Goal: Information Seeking & Learning: Learn about a topic

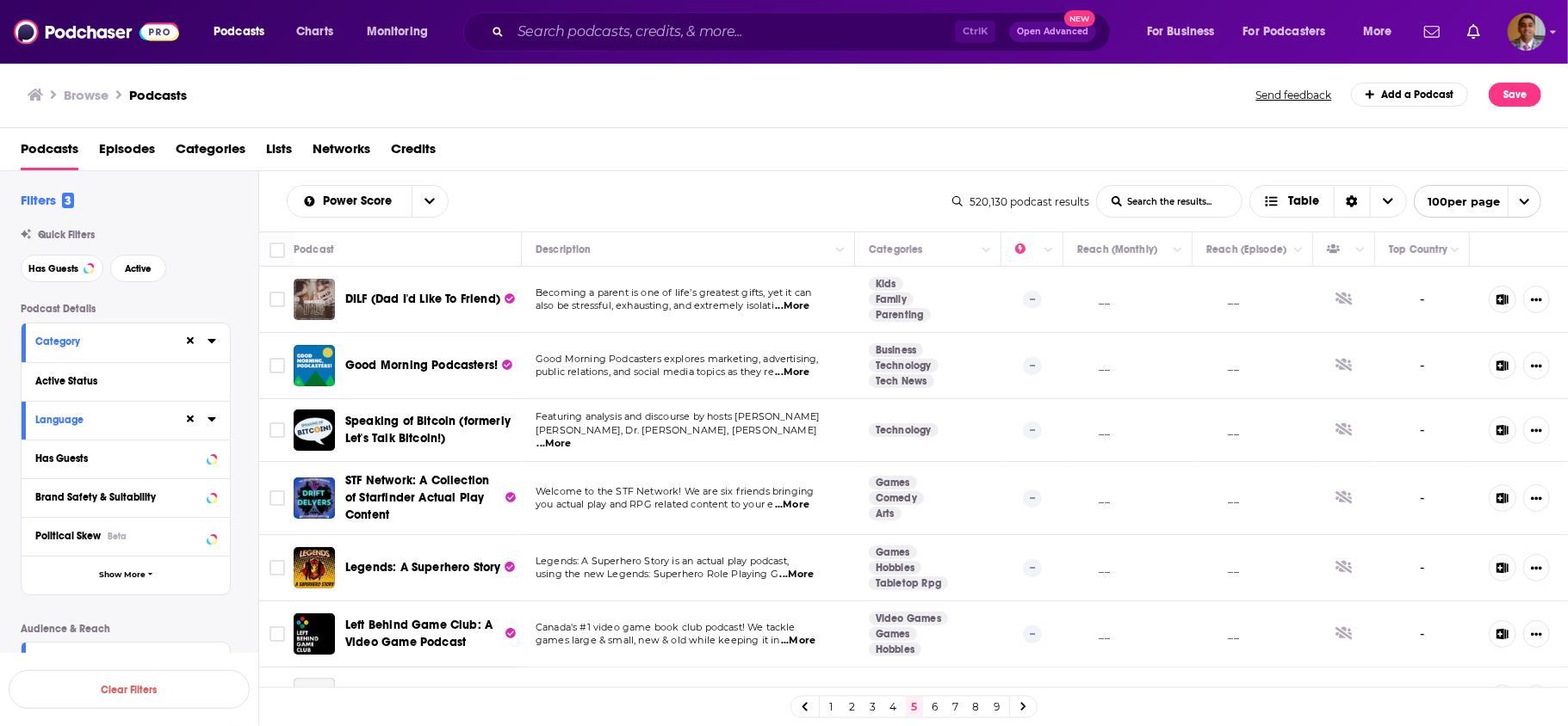
click at [234, 267] on div "Has Guests Active" at bounding box center [139, 269] width 238 height 28
click at [224, 146] on span "Categories" at bounding box center [211, 153] width 70 height 35
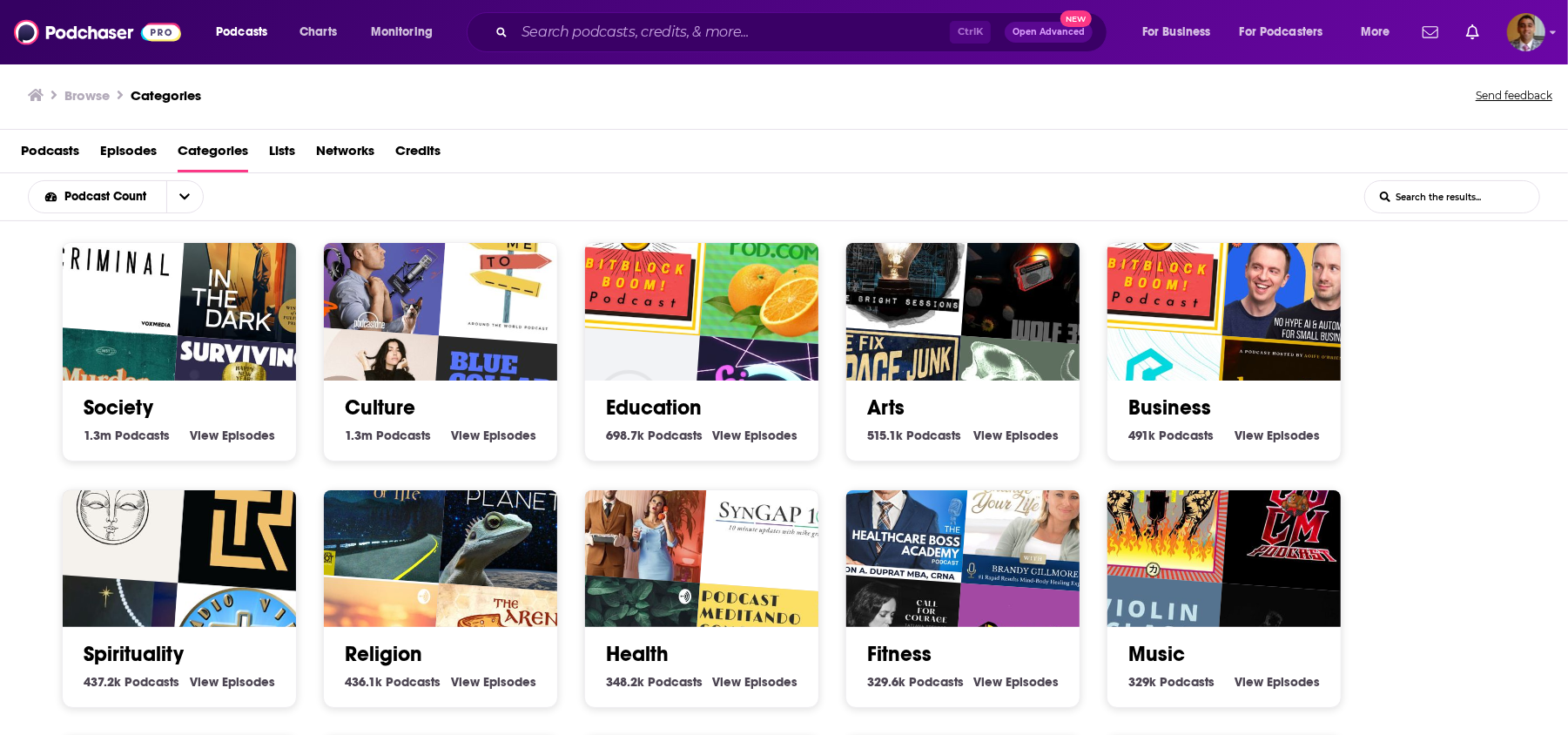
scroll to position [4, 0]
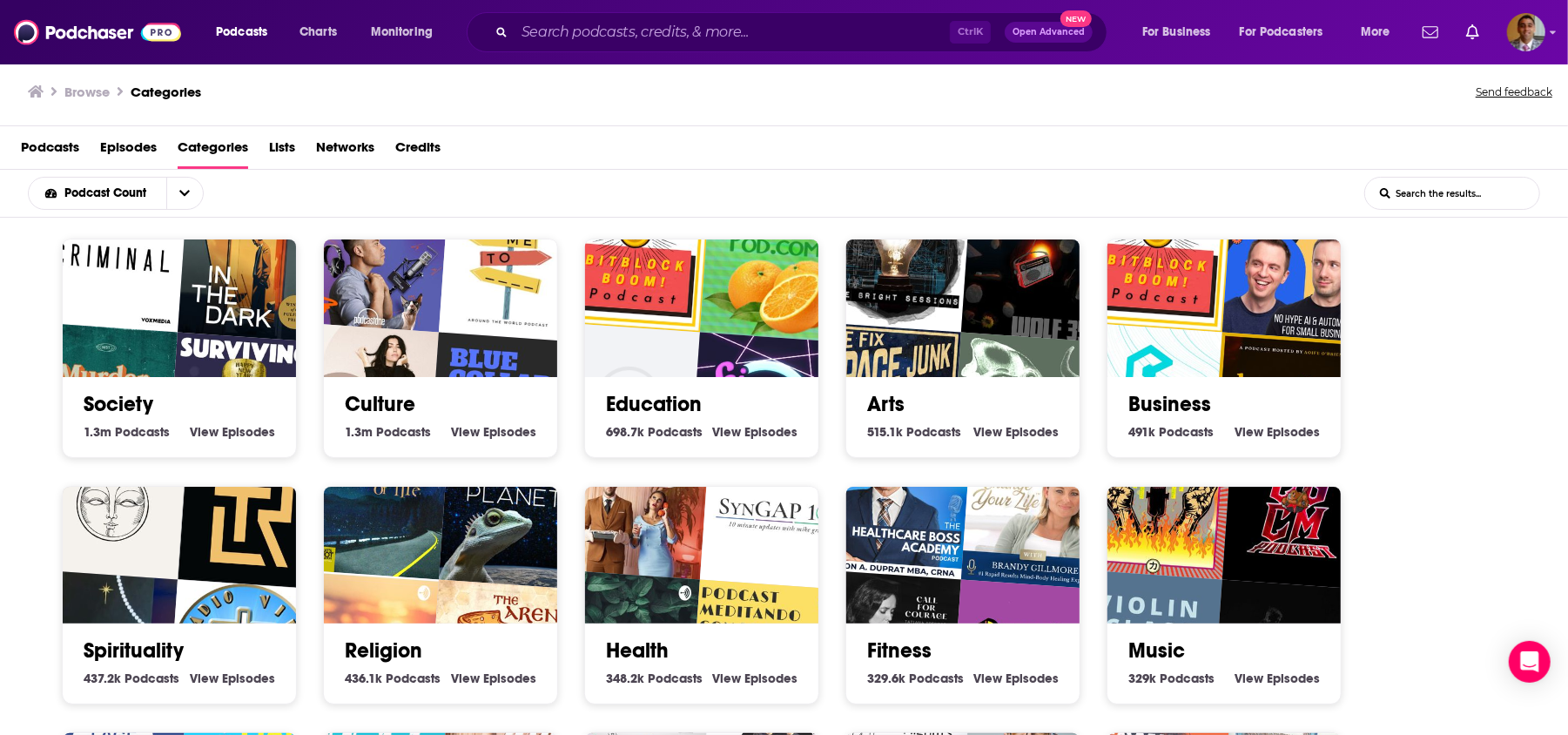
click at [1523, 324] on div "Society 1.3m Society Podcasts View Society Episodes Culture 1.3m Culture Podcas…" at bounding box center [794, 731] width 1492 height 987
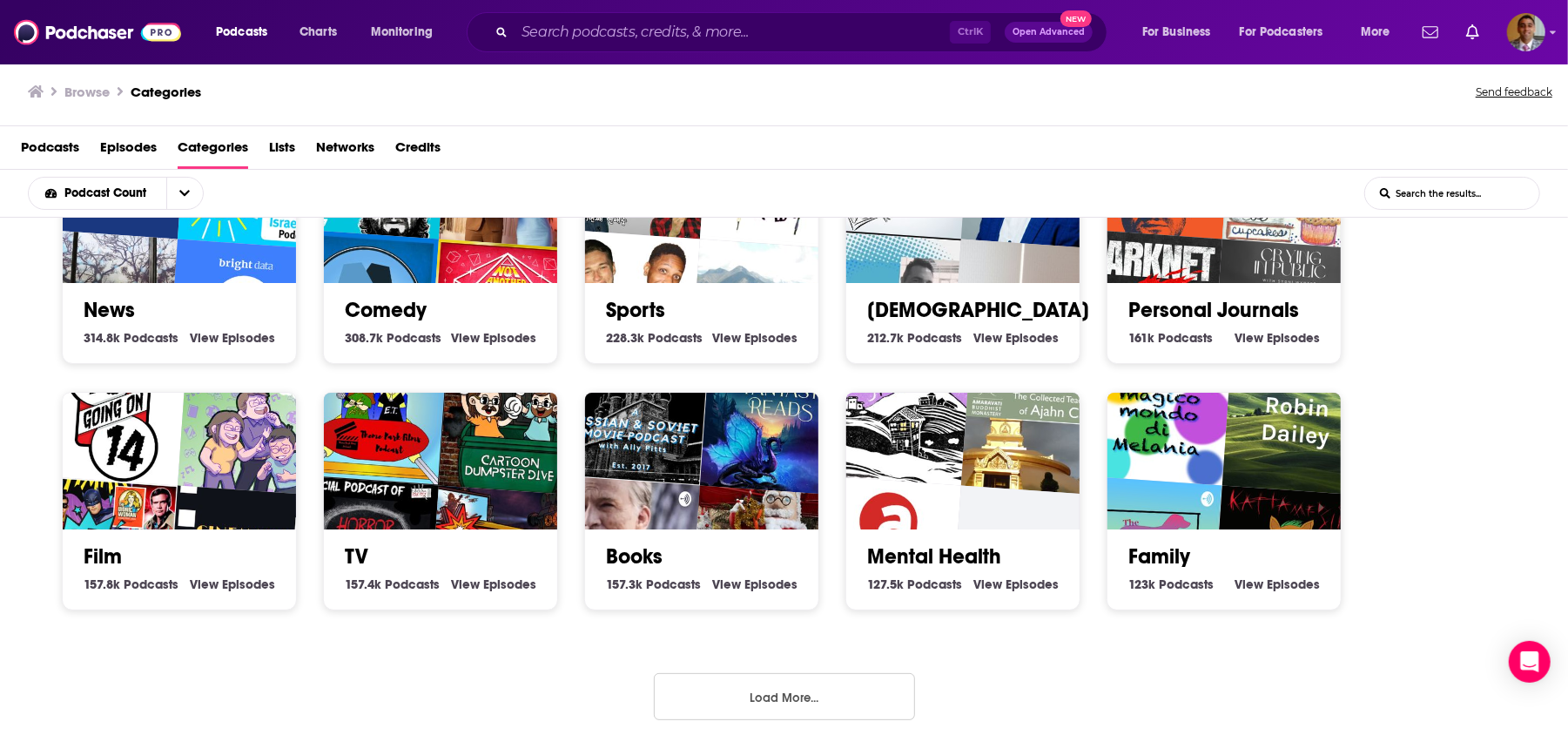
scroll to position [596, 0]
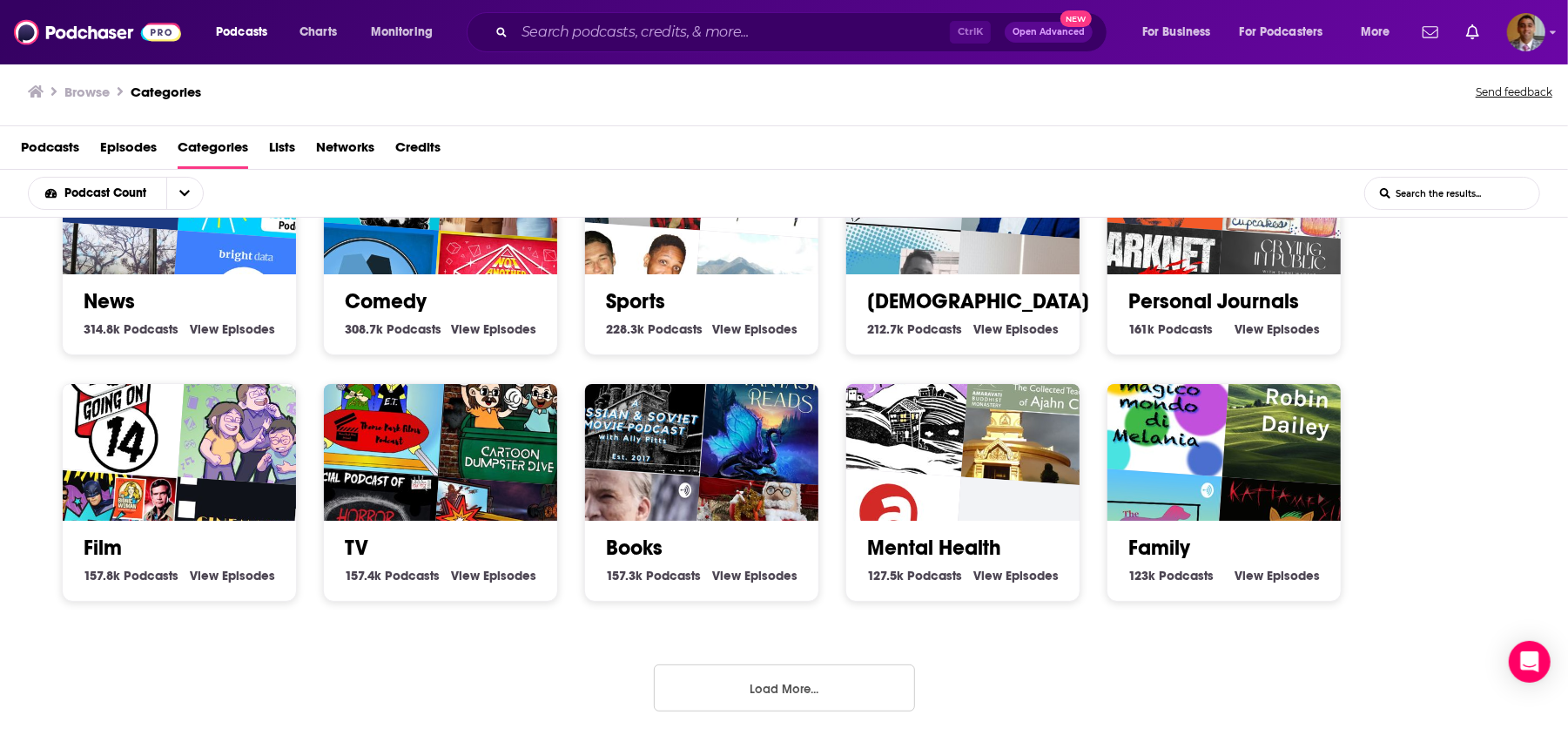
click at [822, 683] on button "Load More..." at bounding box center [784, 687] width 262 height 47
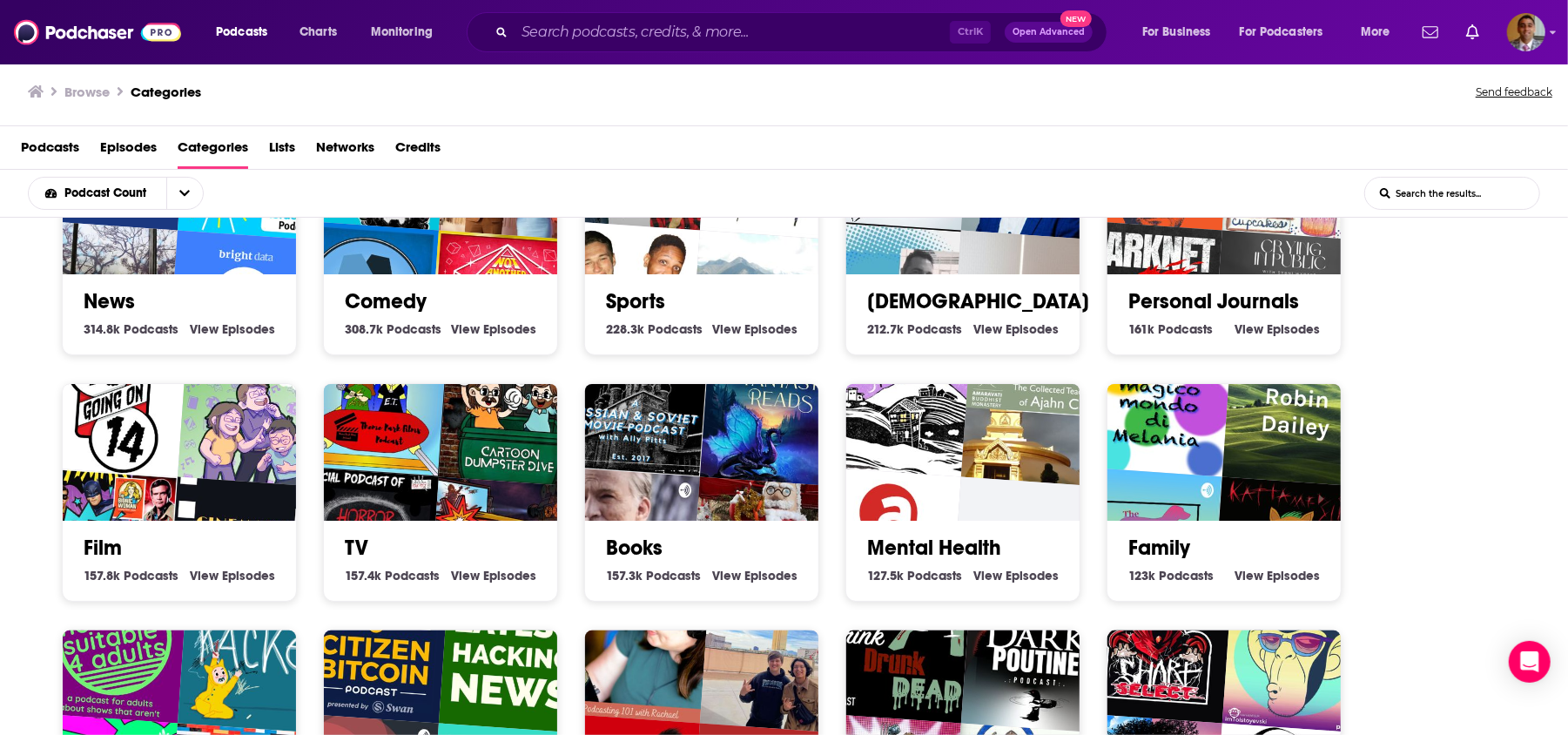
click at [1455, 409] on div "Society 1.3m Society Podcasts View Society Episodes Culture 1.3m Culture Podcas…" at bounding box center [794, 631] width 1492 height 1975
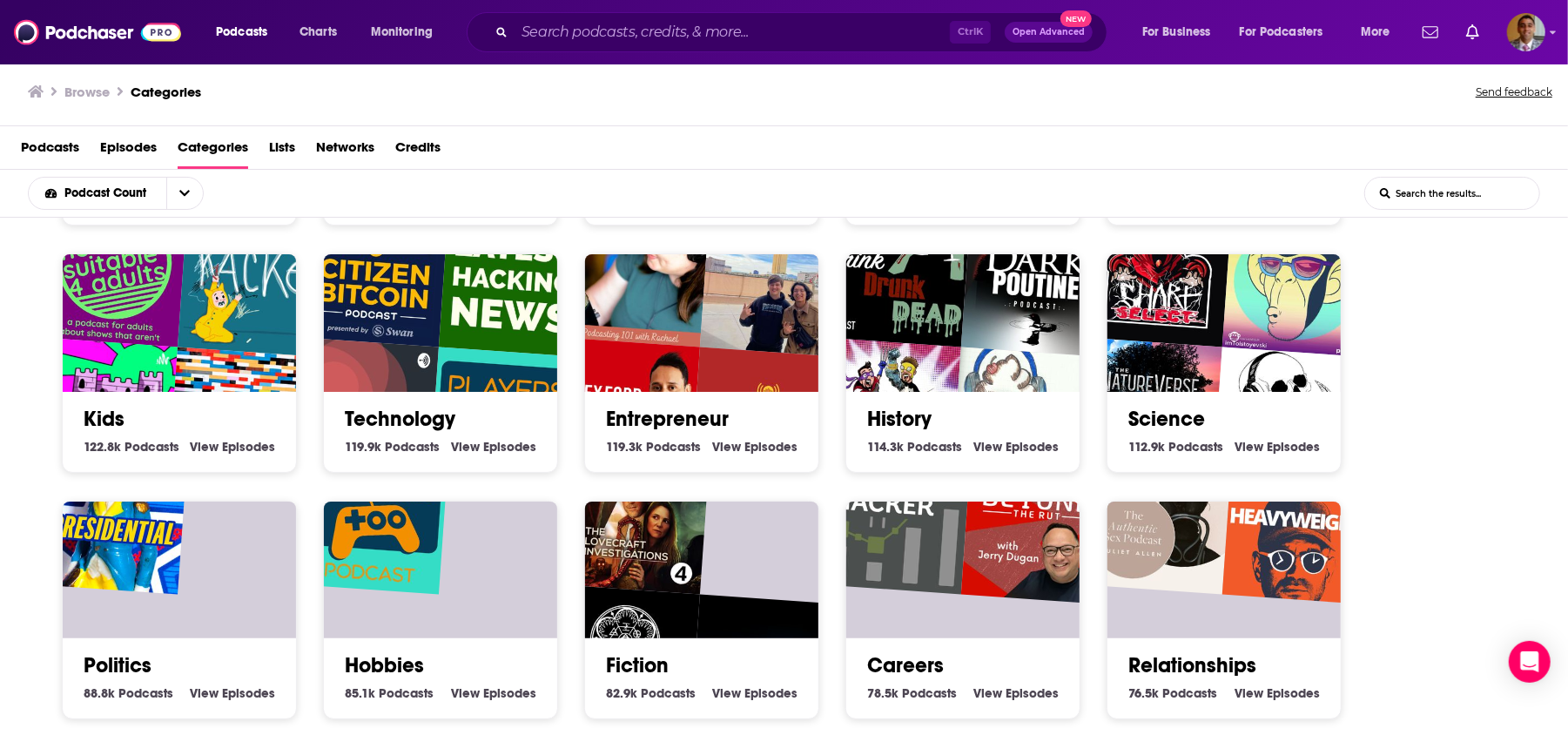
scroll to position [1060, 0]
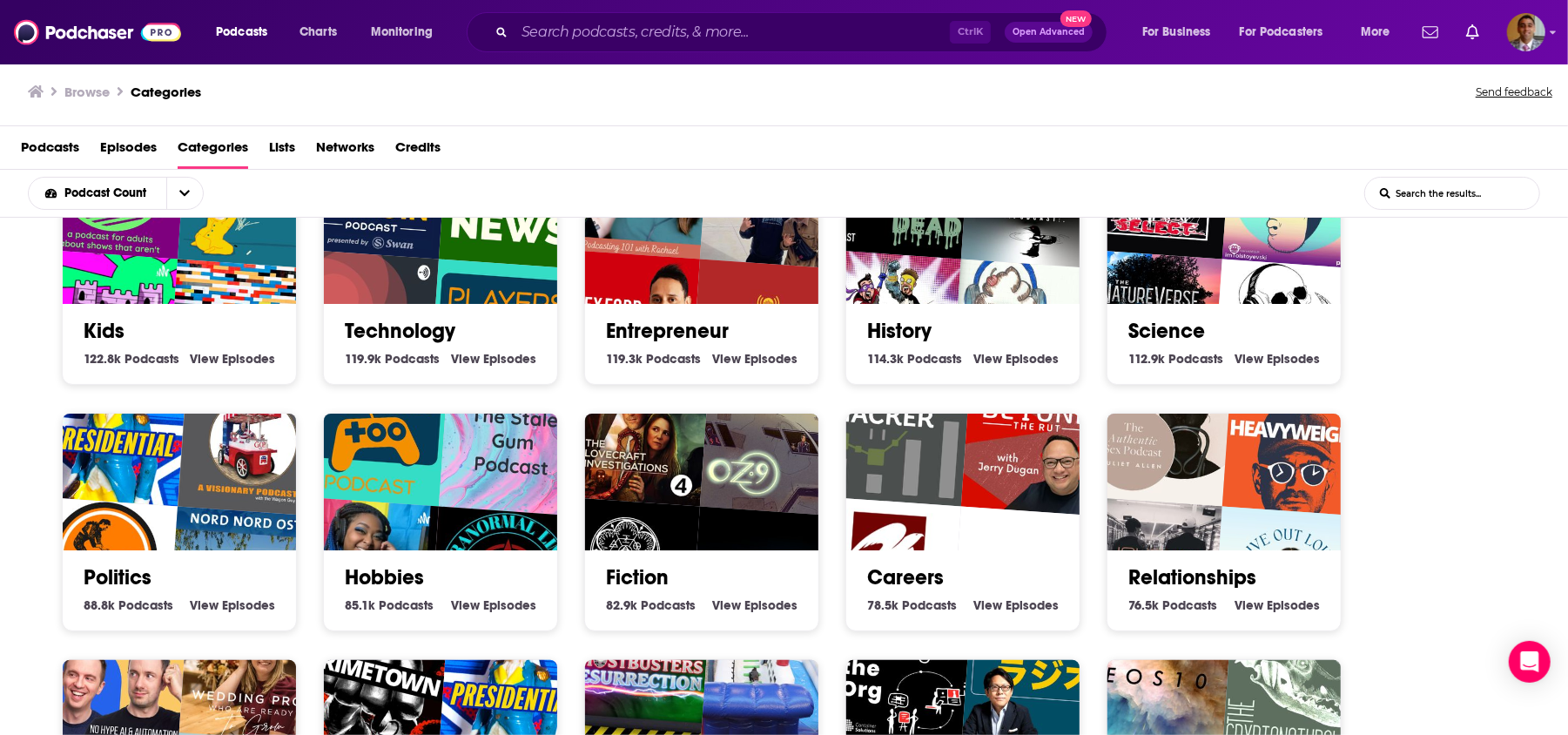
click at [404, 324] on link "Technology" at bounding box center [399, 331] width 111 height 26
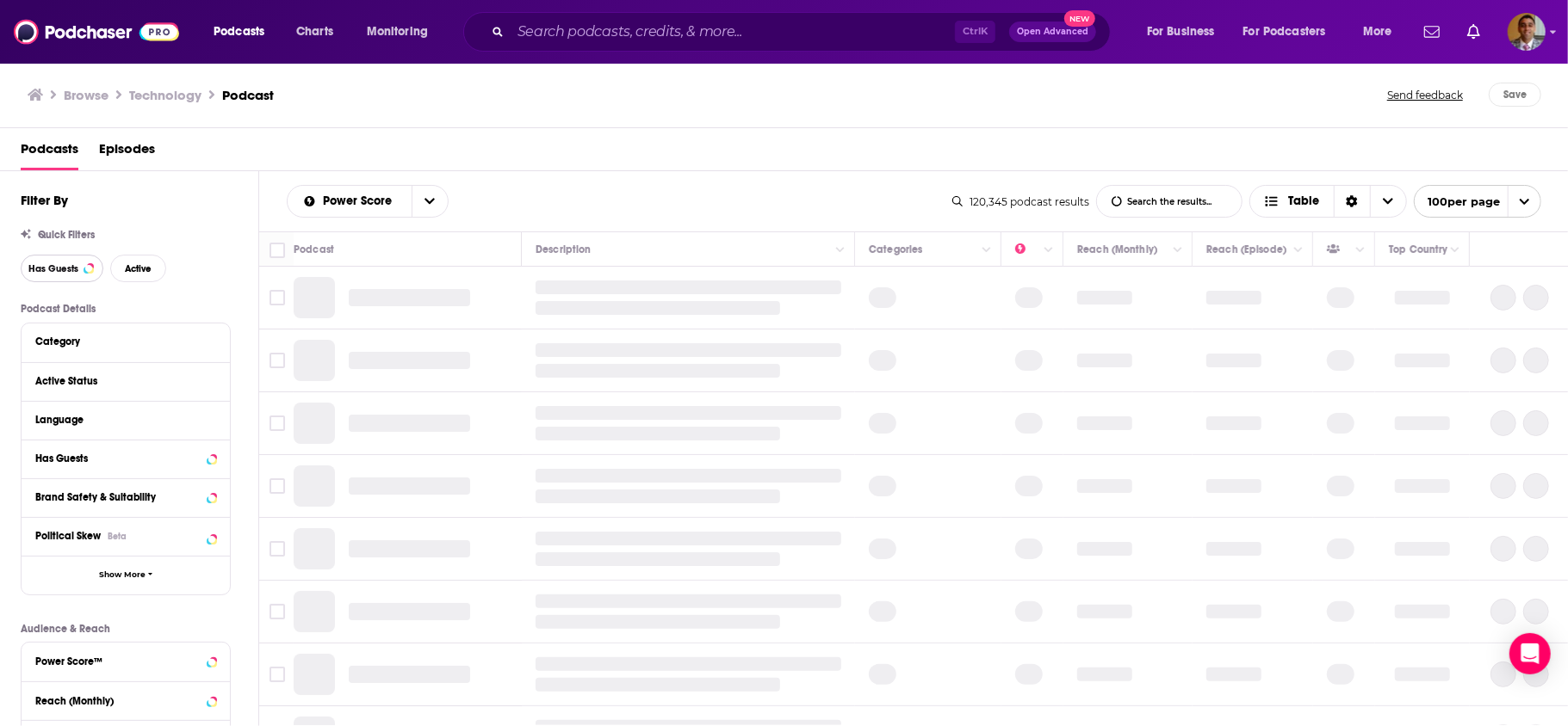
click at [69, 271] on span "Has Guests" at bounding box center [53, 269] width 50 height 9
click at [145, 267] on span "Active" at bounding box center [138, 269] width 27 height 9
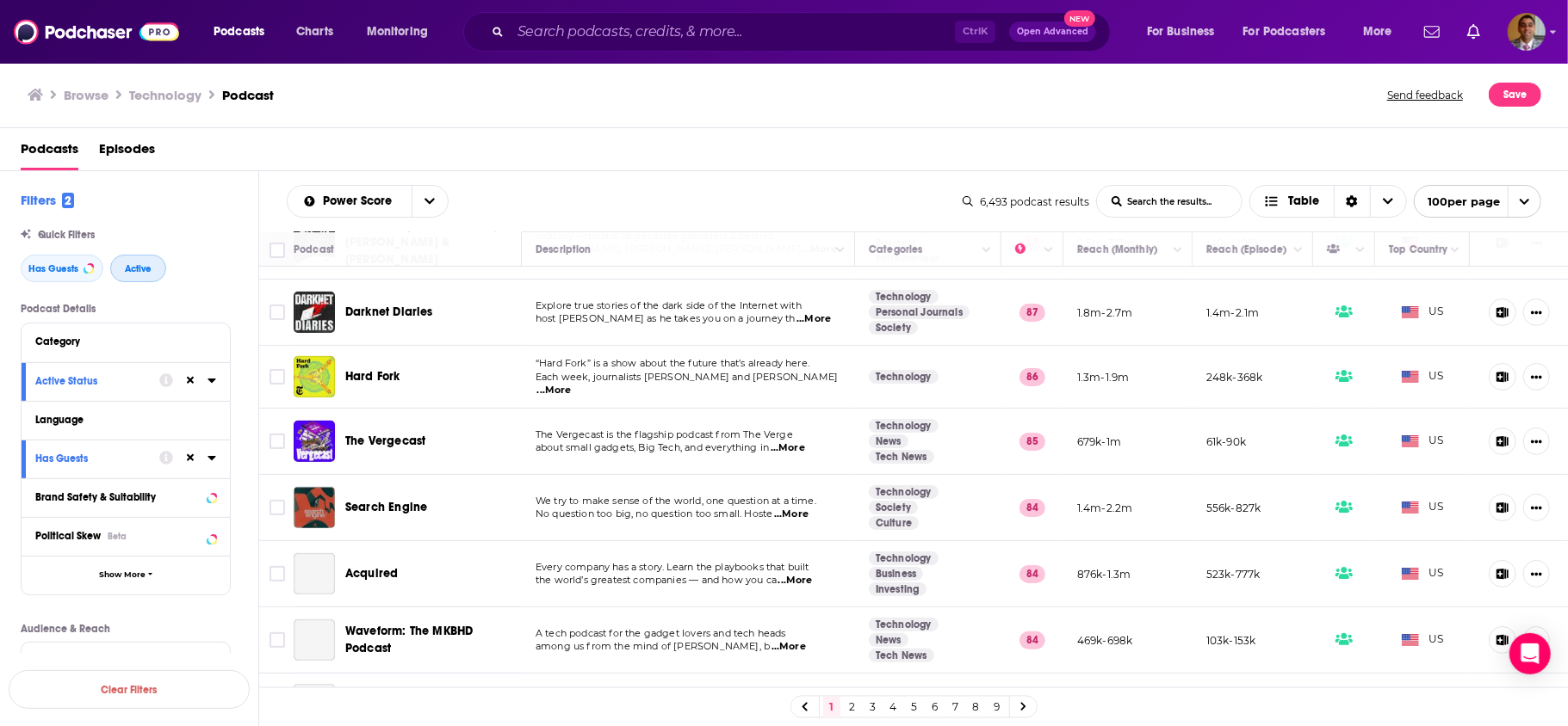
scroll to position [514, 0]
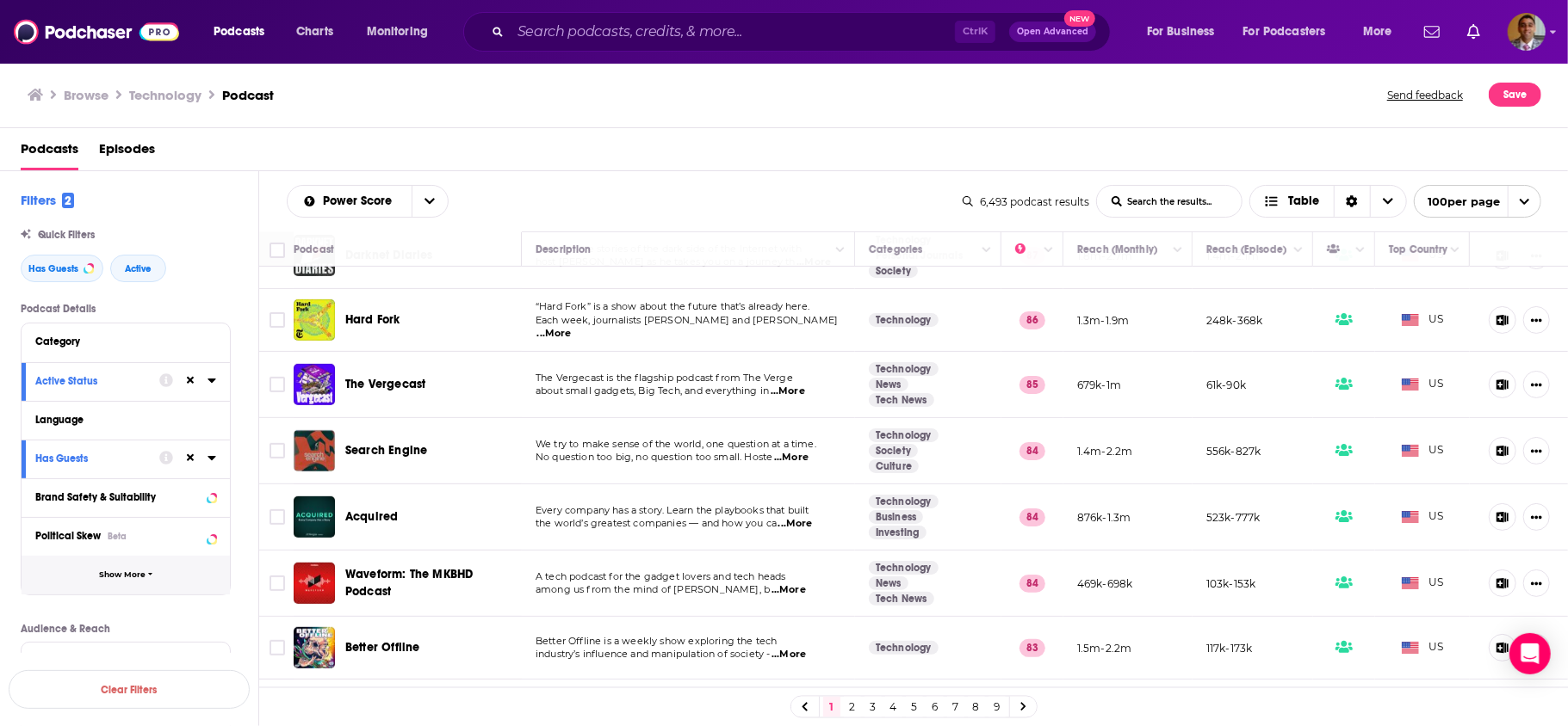
click at [152, 575] on icon "button" at bounding box center [151, 574] width 6 height 7
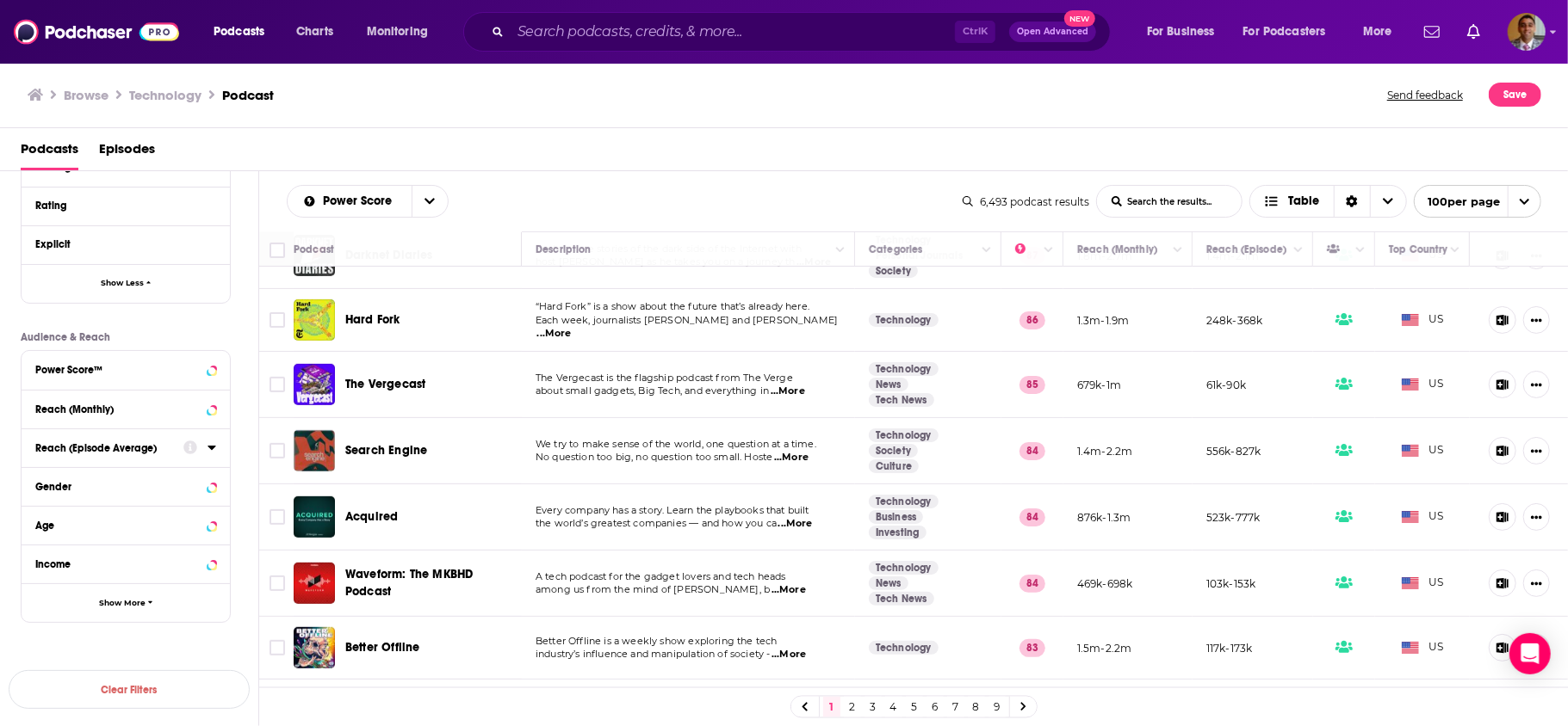
scroll to position [642, 0]
click at [211, 408] on icon at bounding box center [211, 407] width 7 height 5
click at [210, 366] on icon at bounding box center [211, 367] width 7 height 5
click at [42, 564] on icon at bounding box center [41, 565] width 10 height 7
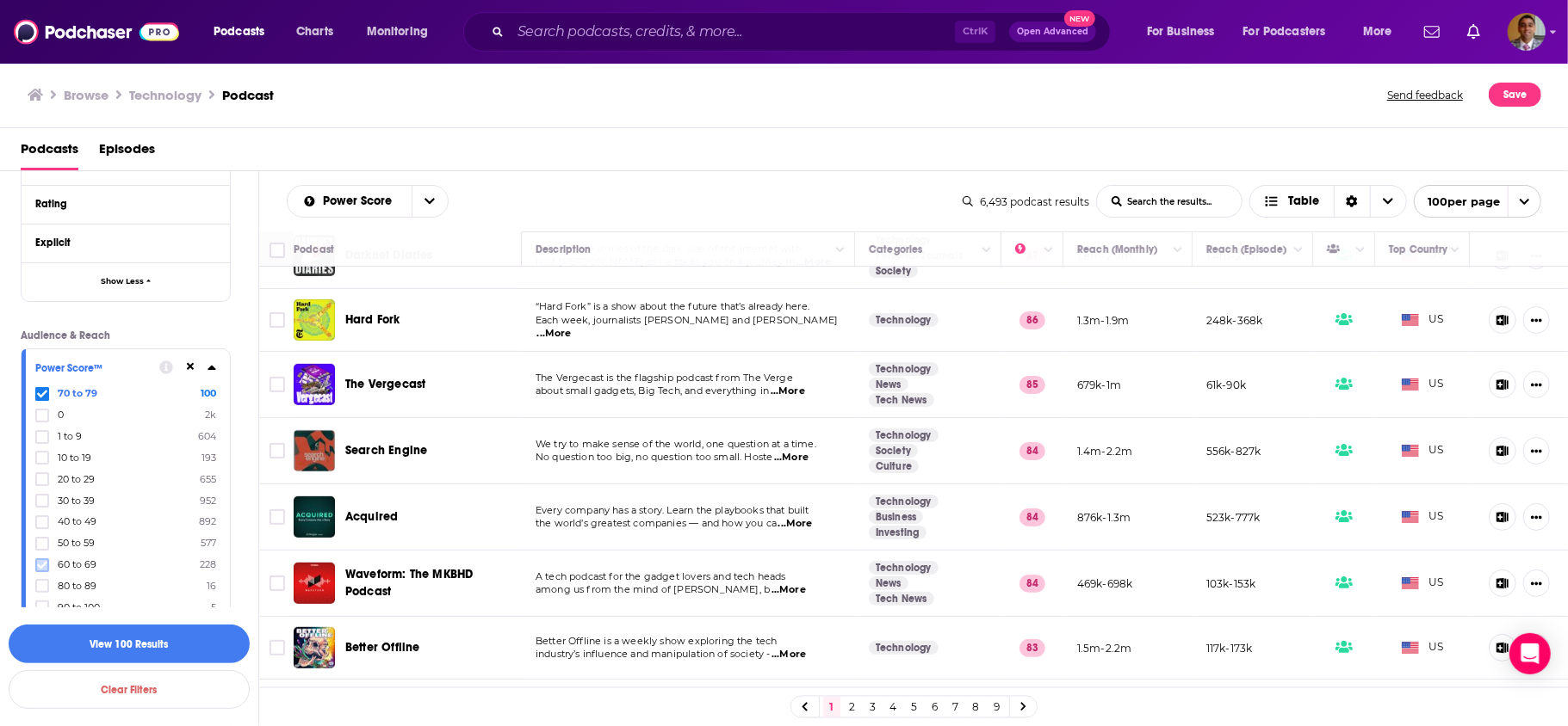
click at [45, 561] on icon at bounding box center [41, 565] width 10 height 10
click at [39, 560] on icon at bounding box center [41, 565] width 10 height 10
click at [40, 560] on span at bounding box center [41, 565] width 10 height 10
click at [41, 560] on span at bounding box center [41, 565] width 10 height 10
click at [46, 560] on span at bounding box center [41, 565] width 10 height 10
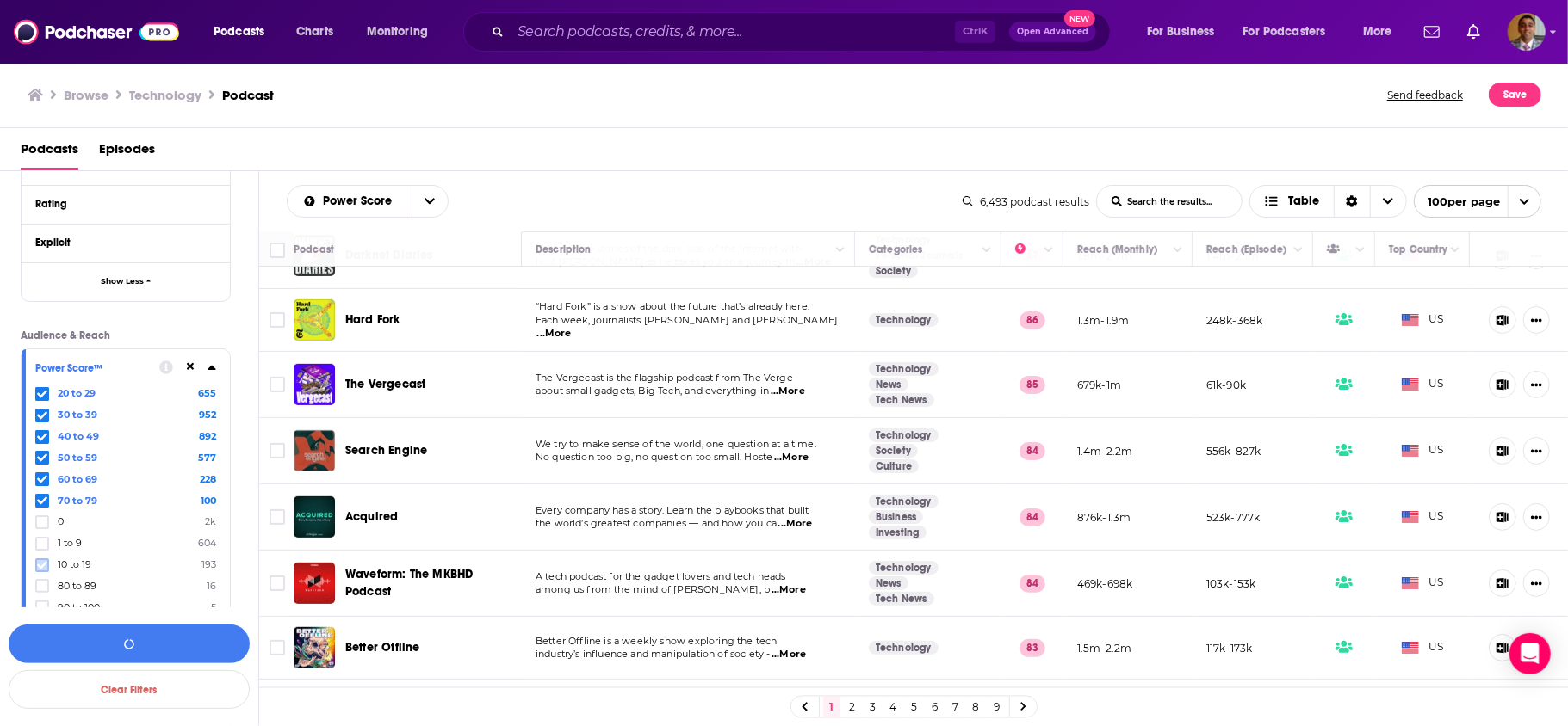
click at [45, 560] on icon at bounding box center [41, 565] width 10 height 10
click at [40, 560] on icon at bounding box center [41, 565] width 10 height 10
click at [163, 630] on button "View 4k Results" at bounding box center [129, 644] width 241 height 39
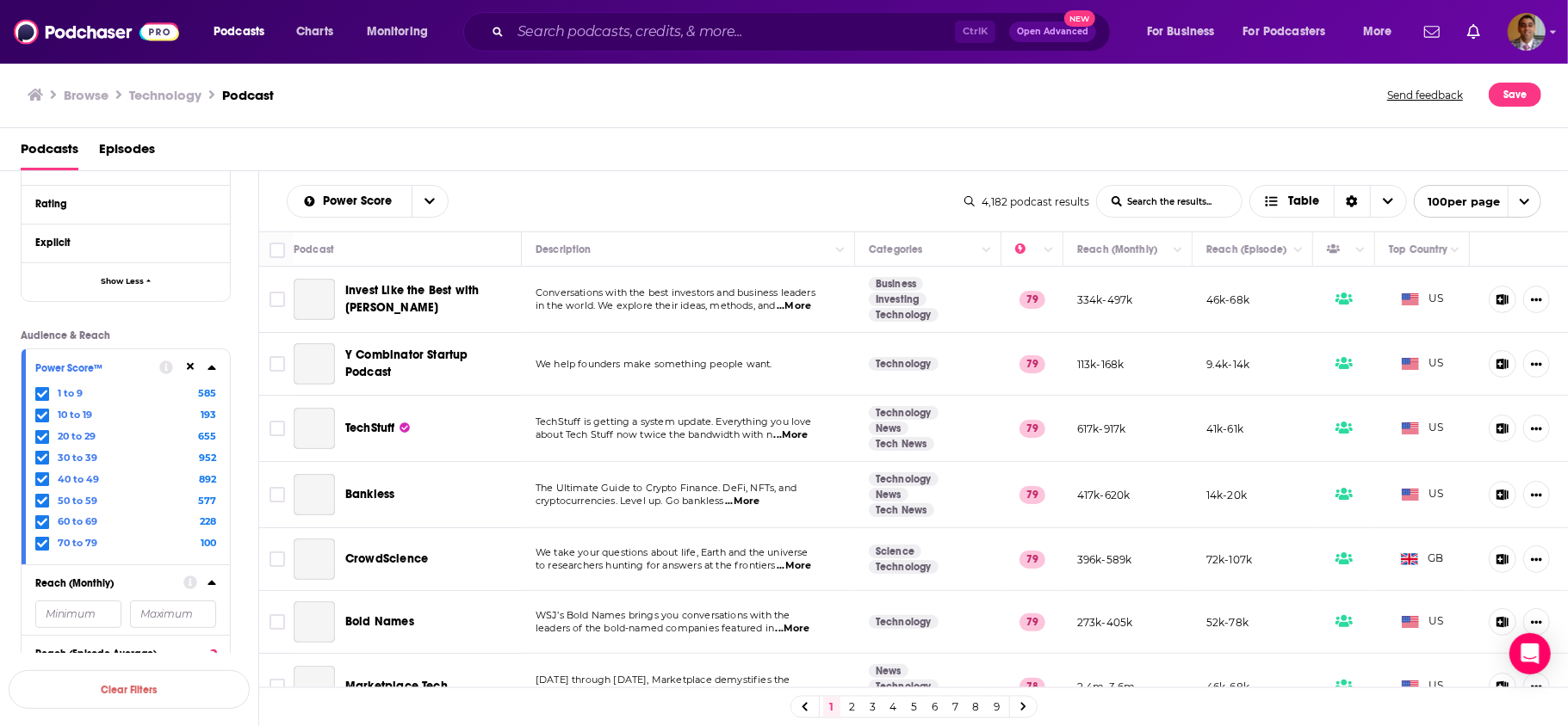
click at [238, 578] on div "Podcast Details Category Active Status Language Has Guests Brand Safety & Suita…" at bounding box center [139, 246] width 238 height 1169
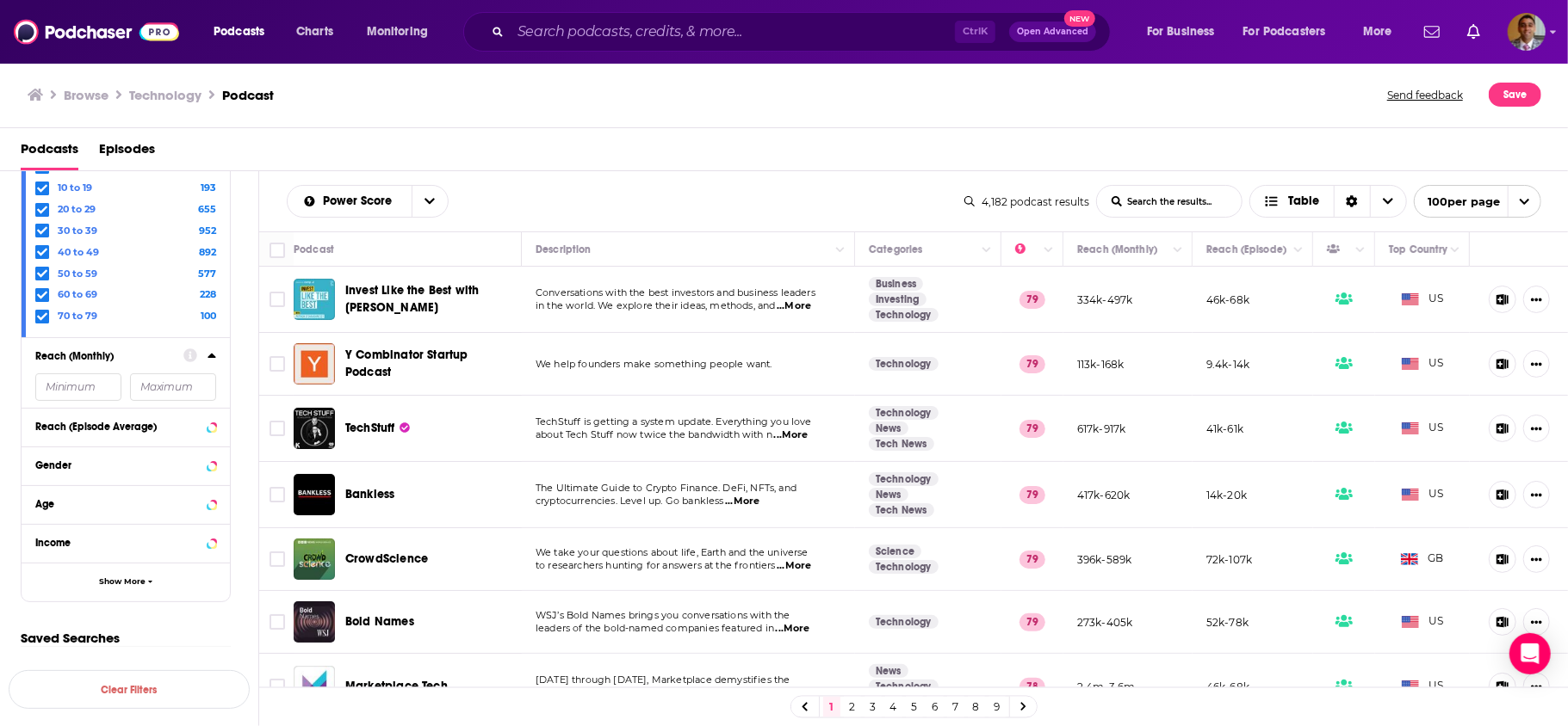
scroll to position [870, 0]
click at [153, 590] on button "Show More" at bounding box center [125, 581] width 208 height 39
click at [248, 603] on div "Podcast Details Category Active Status Language Has Guests Brand Safety & Suita…" at bounding box center [139, 152] width 238 height 1439
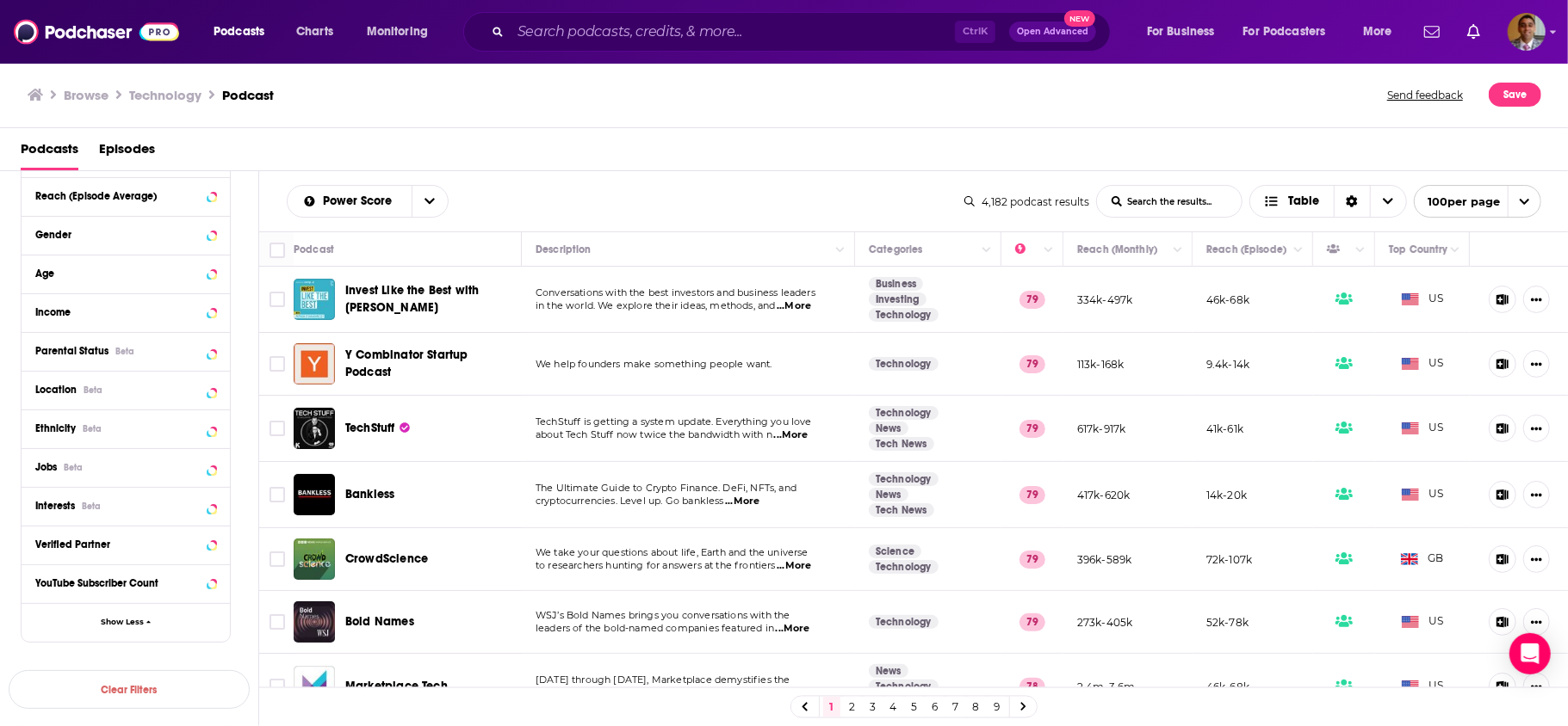
scroll to position [1141, 0]
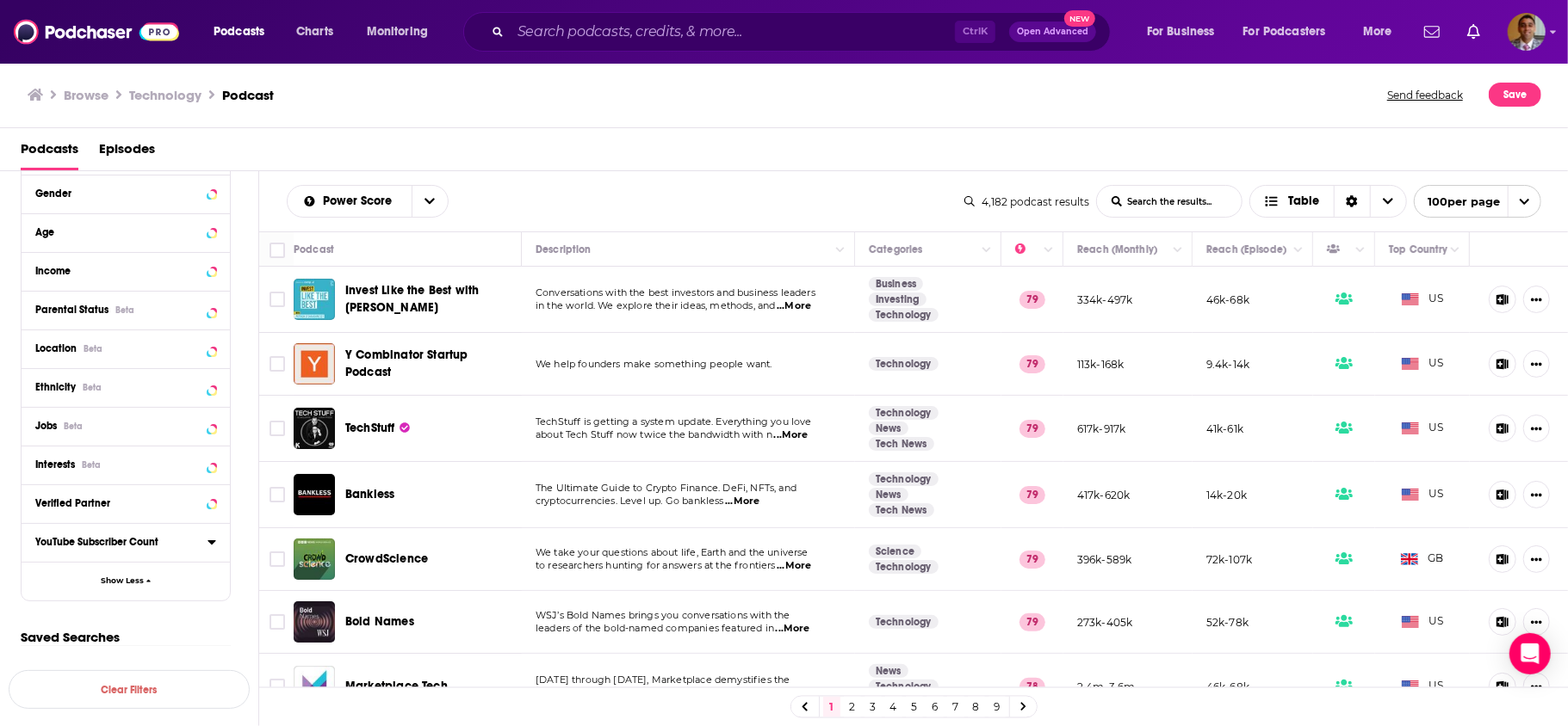
click at [210, 544] on icon at bounding box center [211, 542] width 8 height 14
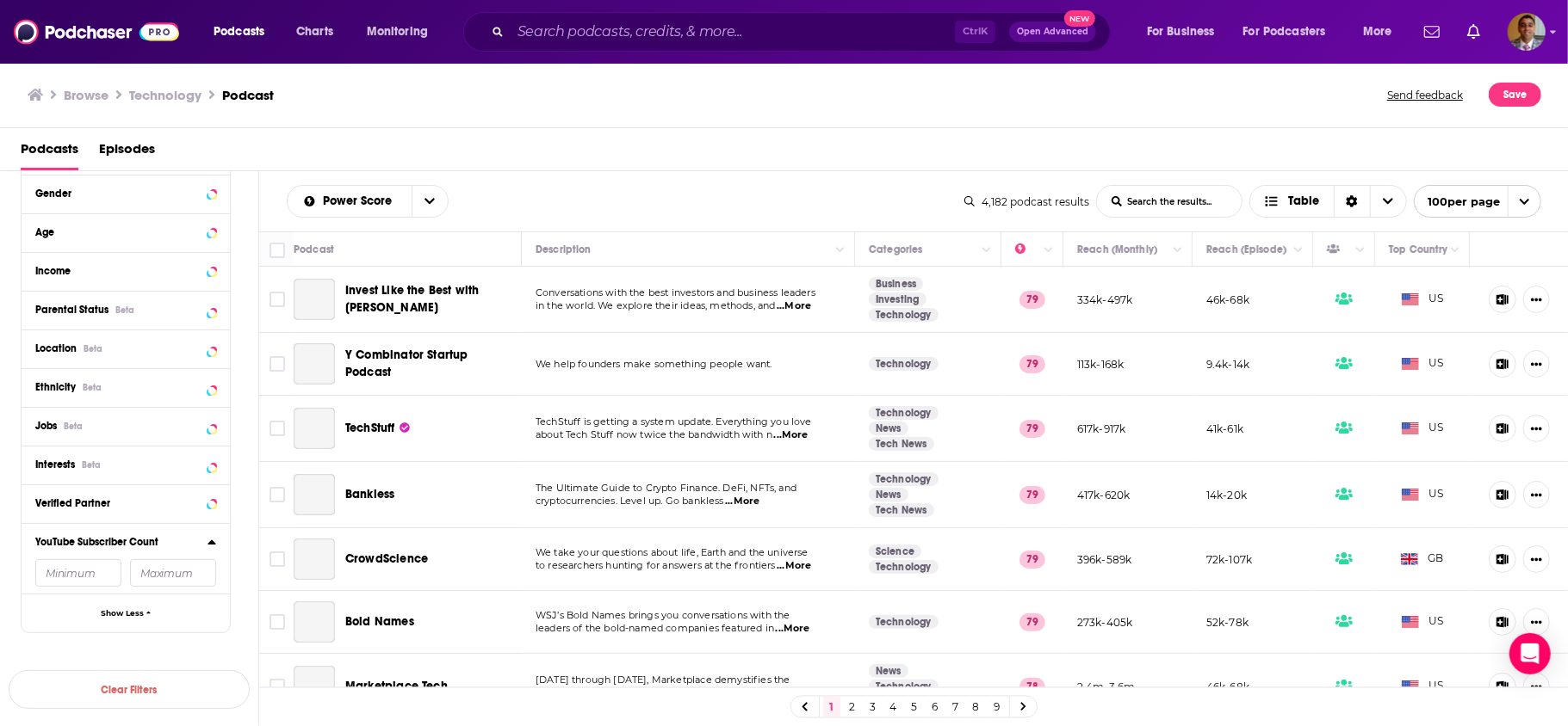
click at [210, 544] on icon at bounding box center [211, 542] width 8 height 14
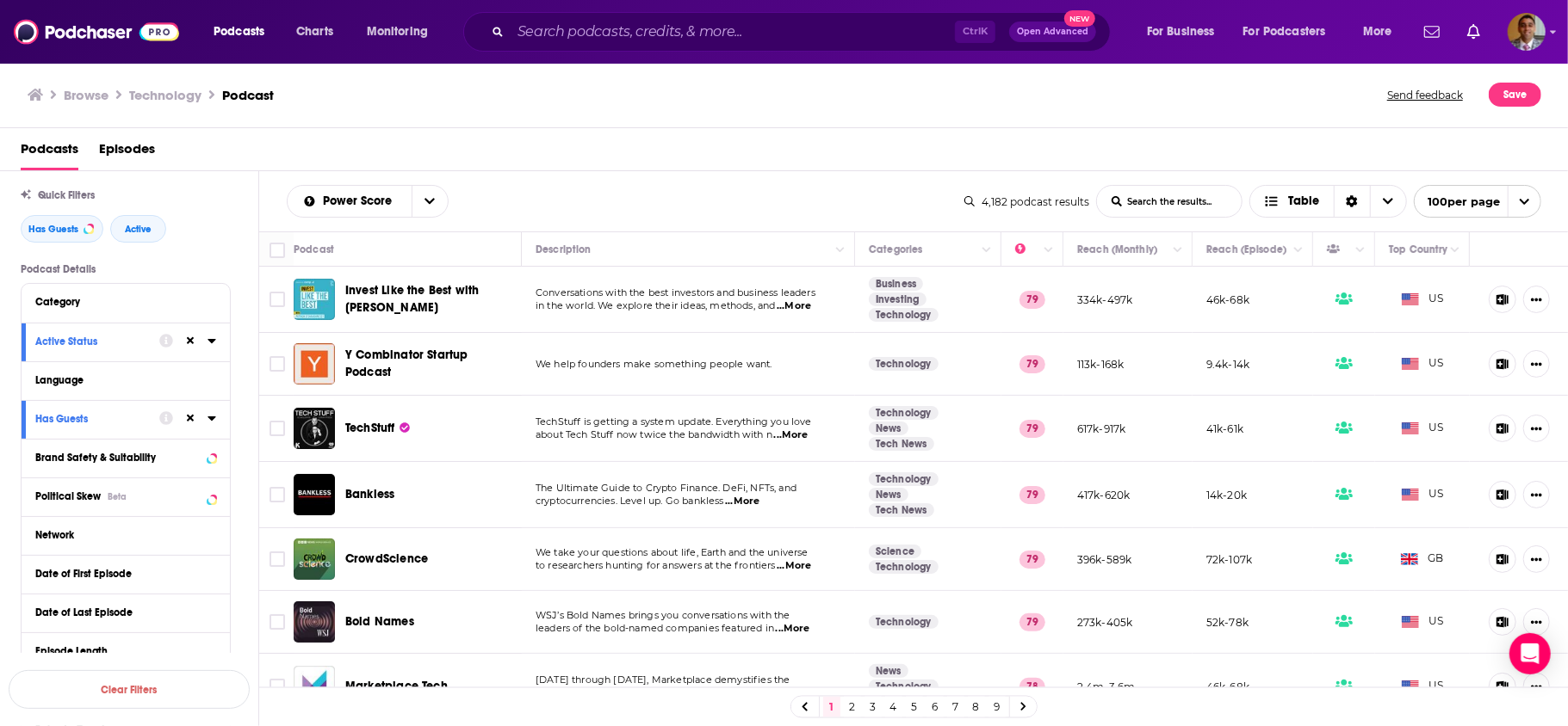
scroll to position [0, 0]
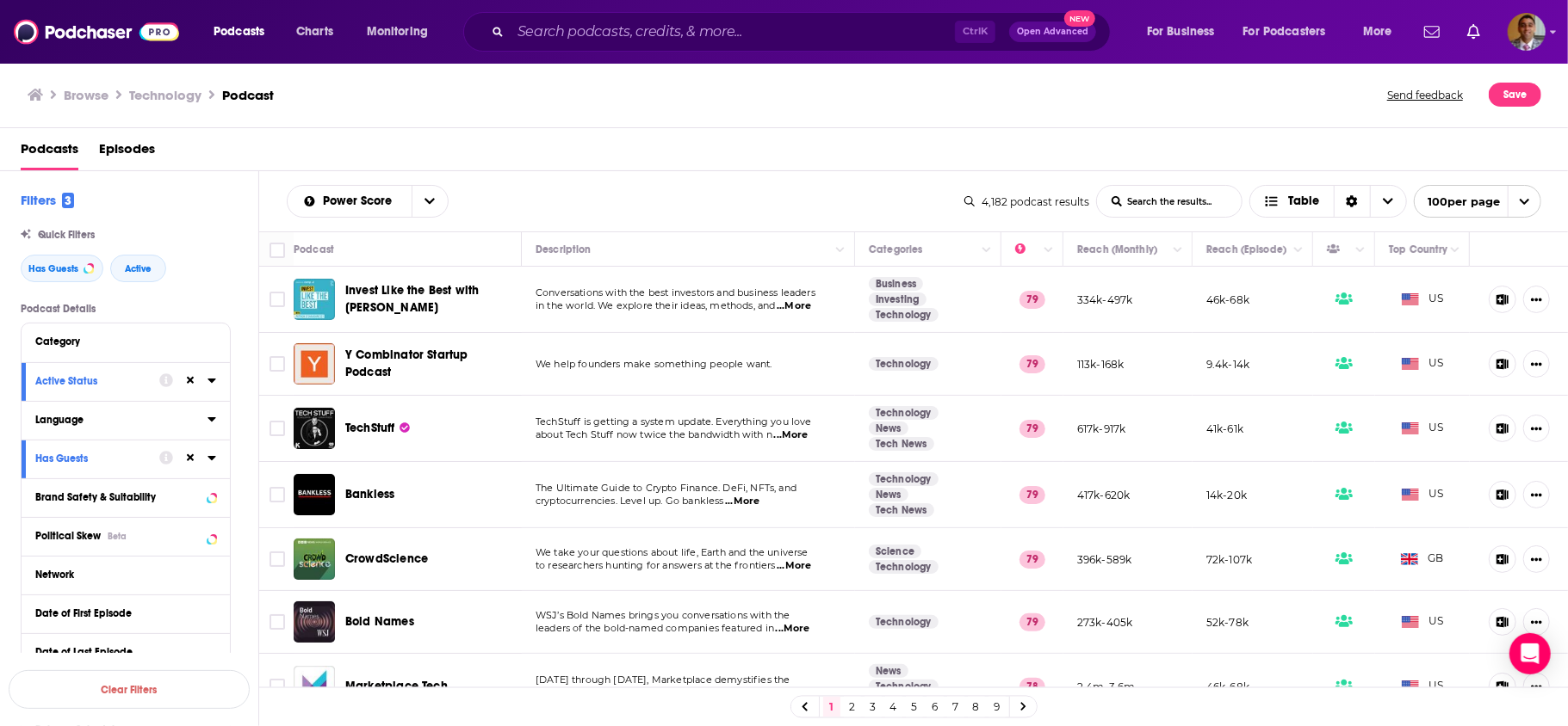
click at [212, 420] on icon at bounding box center [211, 420] width 7 height 5
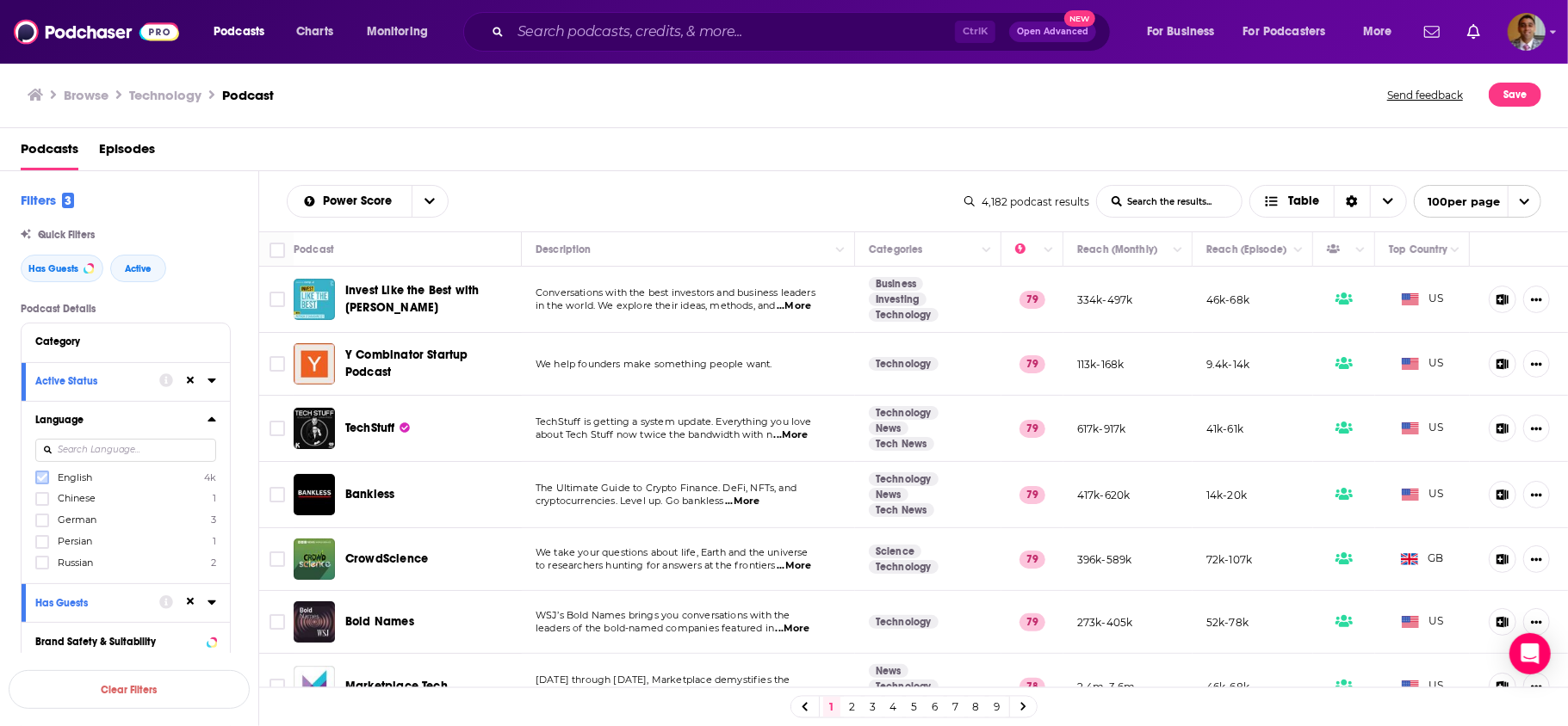
click at [43, 480] on icon at bounding box center [41, 477] width 10 height 10
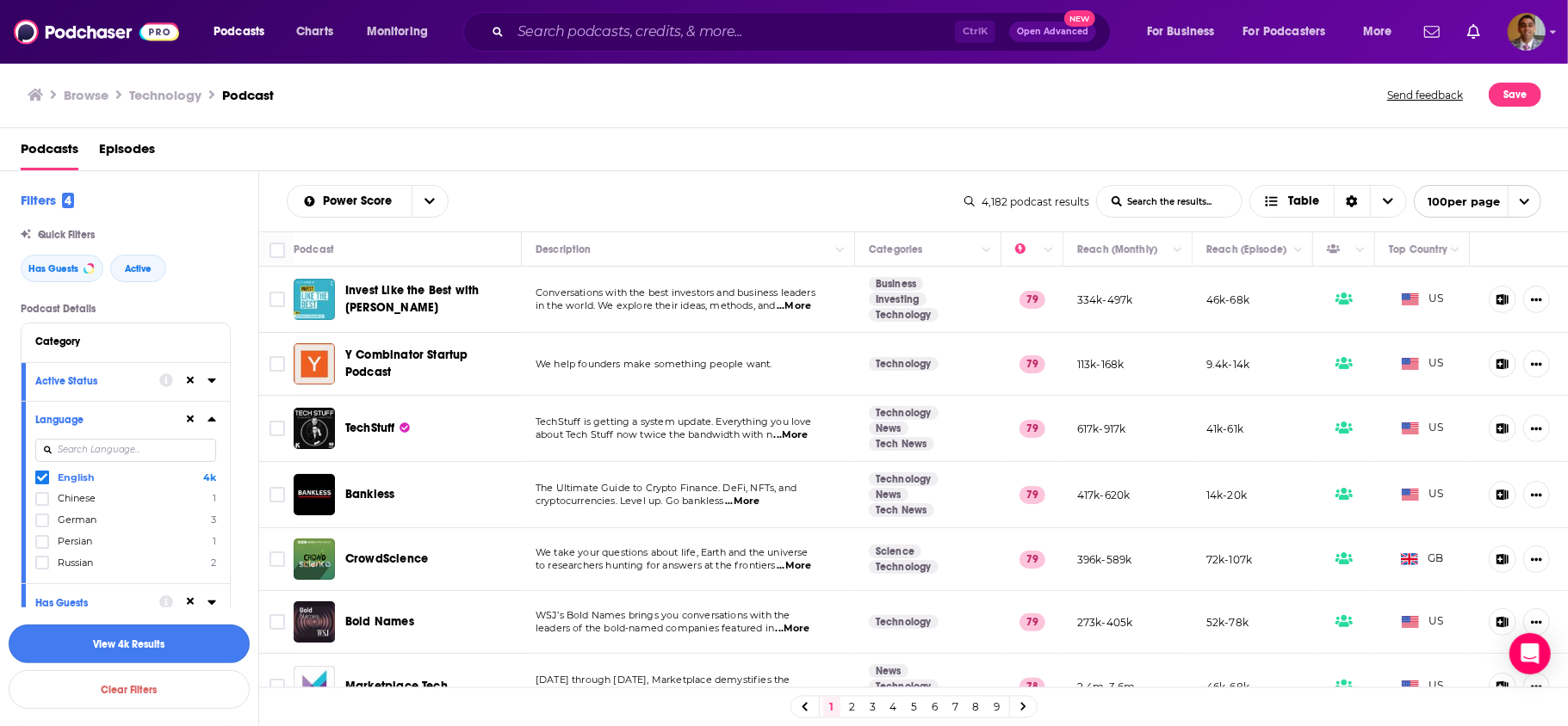
click at [164, 640] on button "View 4k Results" at bounding box center [129, 644] width 241 height 39
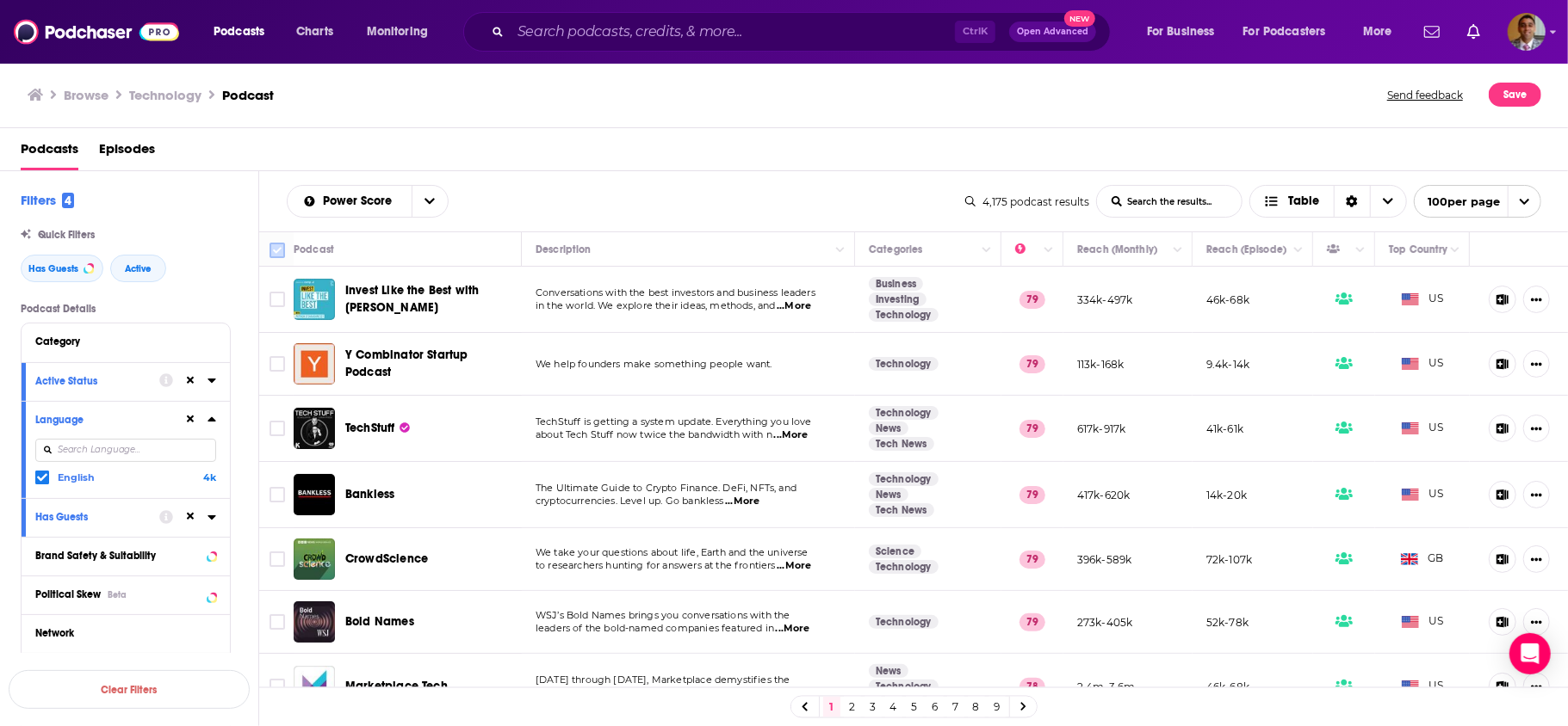
click at [273, 249] on input "Toggle select all" at bounding box center [277, 250] width 16 height 16
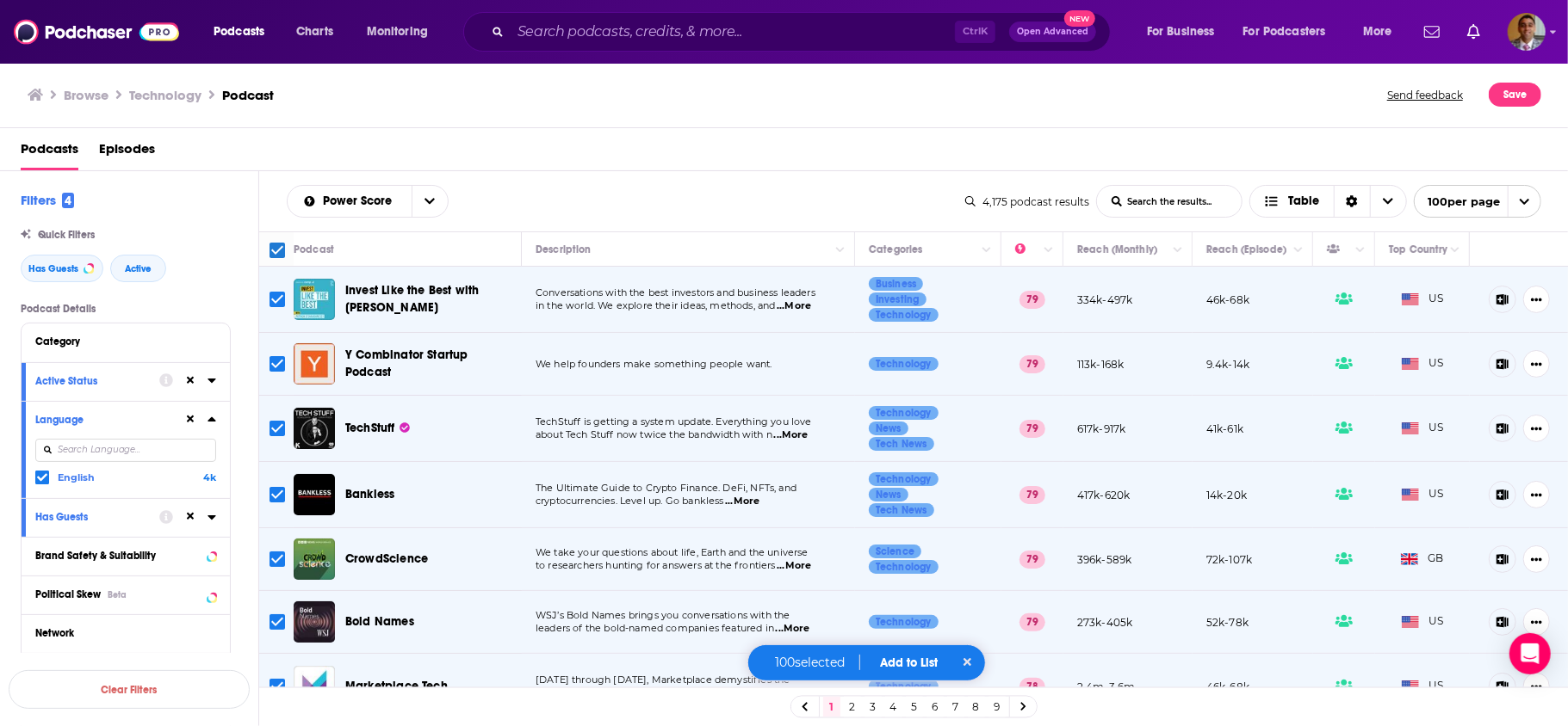
click at [1023, 702] on icon at bounding box center [1023, 707] width 6 height 10
checkbox input "false"
